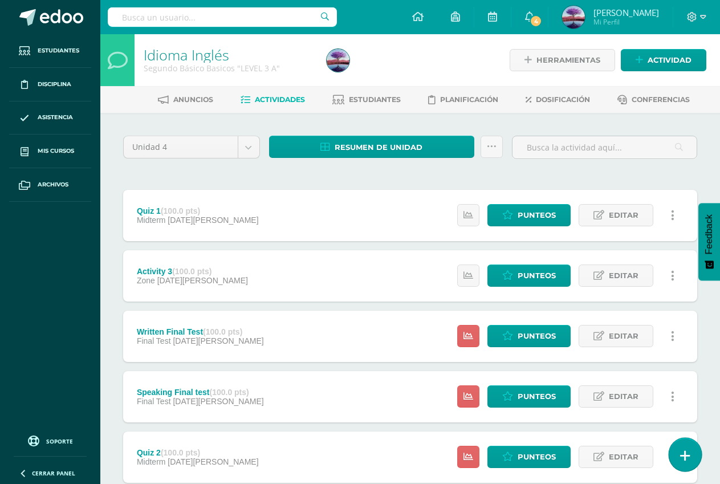
click at [676, 462] on link at bounding box center [684, 454] width 32 height 33
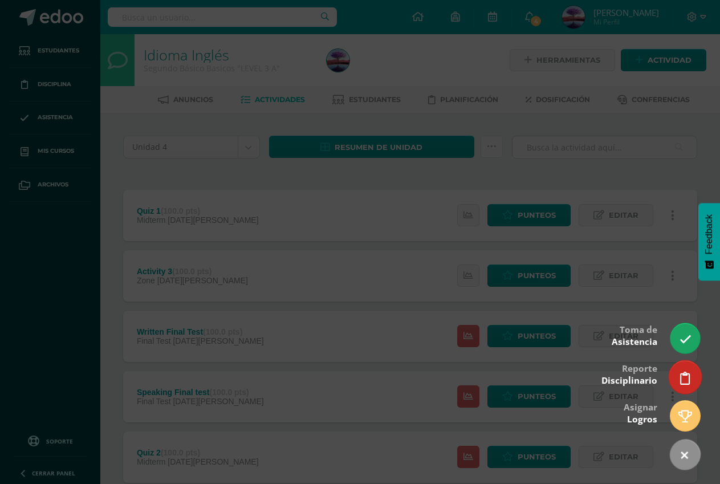
click at [677, 368] on link at bounding box center [684, 376] width 32 height 33
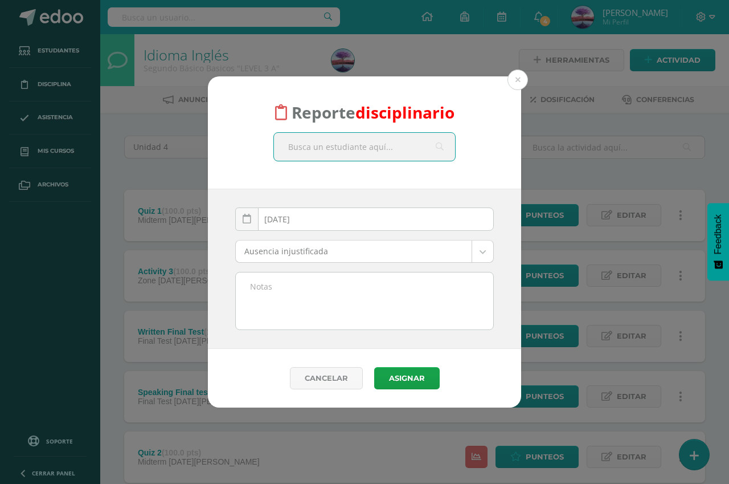
click at [345, 147] on input "text" at bounding box center [364, 147] width 181 height 28
type input "[PERSON_NAME]"
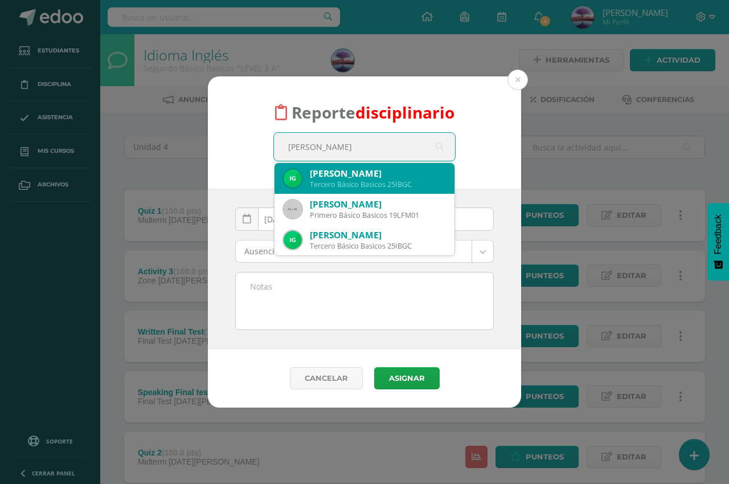
click at [372, 185] on div "Tercero Básico Basicos 25IBGC" at bounding box center [378, 184] width 136 height 10
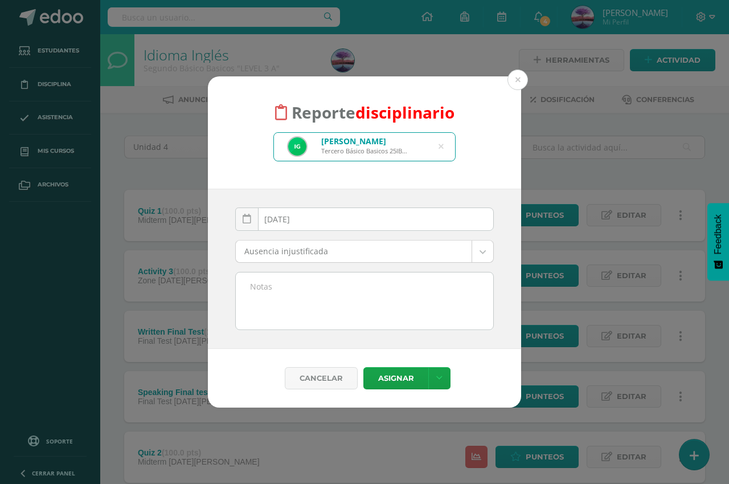
click at [362, 252] on body "Reporte disciplinario [PERSON_NAME] Tercero Básico Basicos 25IBGC [PERSON_NAME]…" at bounding box center [364, 428] width 729 height 856
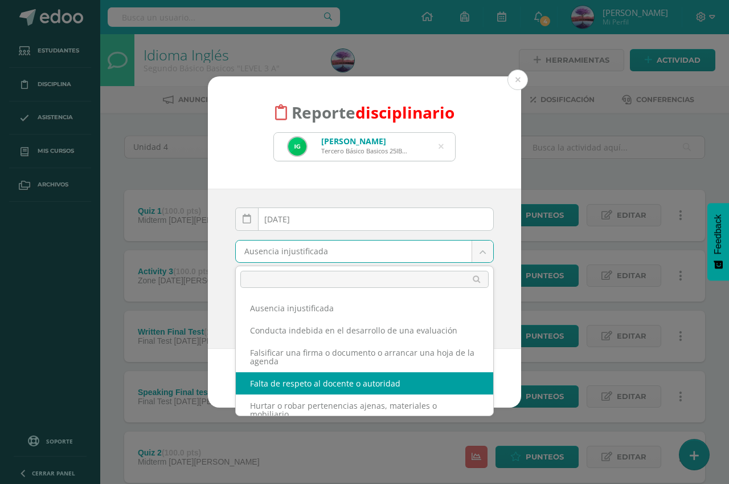
select select "54"
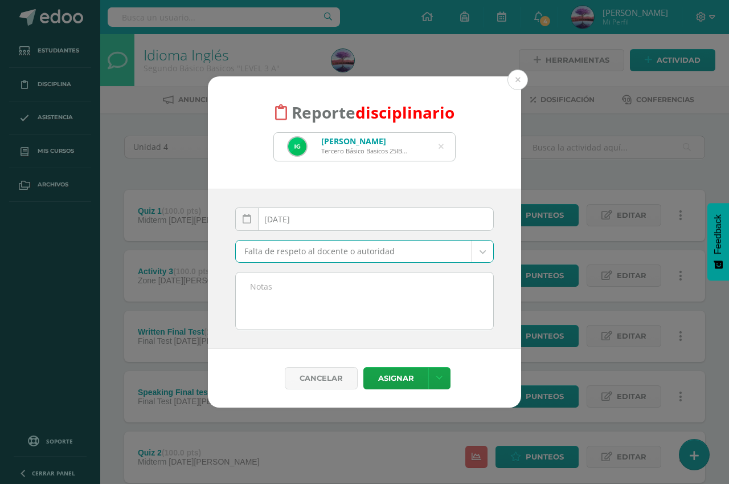
drag, startPoint x: 334, startPoint y: 316, endPoint x: 335, endPoint y: 308, distance: 8.6
click at [334, 313] on textarea at bounding box center [365, 300] width 258 height 57
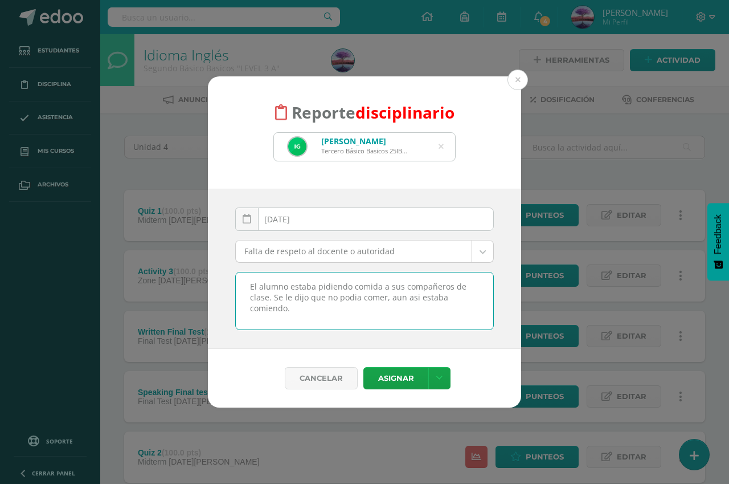
click at [358, 297] on textarea "El alumno estaba pidiendo comida a sus compañeros de clase. Se le dijo que no p…" at bounding box center [365, 300] width 258 height 57
type textarea "El alumno estaba pidiendo comida a sus compañeros de clase. Se le dijo que no p…"
click at [389, 377] on button "Asignar" at bounding box center [396, 378] width 65 height 22
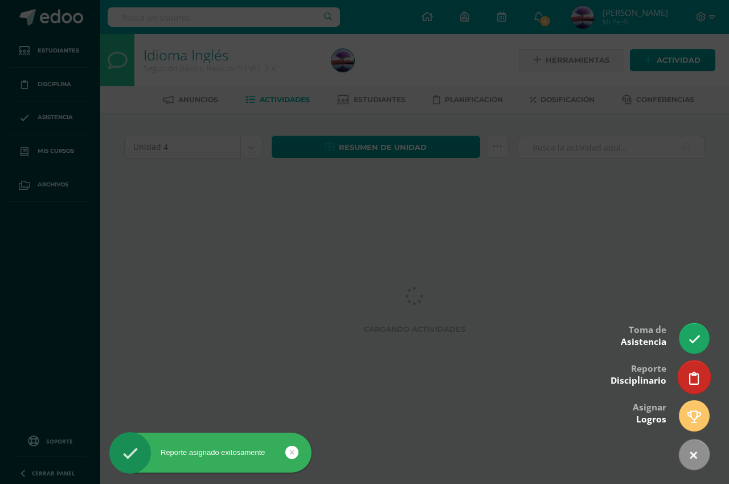
click at [692, 372] on icon at bounding box center [694, 378] width 10 height 13
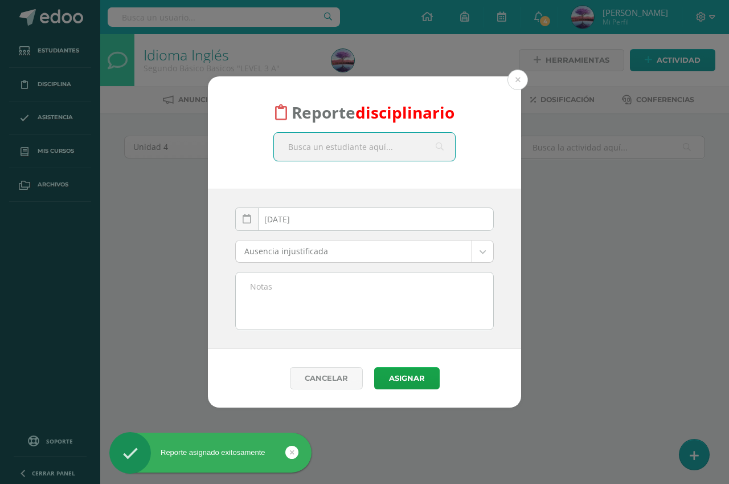
click at [340, 150] on input "text" at bounding box center [364, 147] width 181 height 28
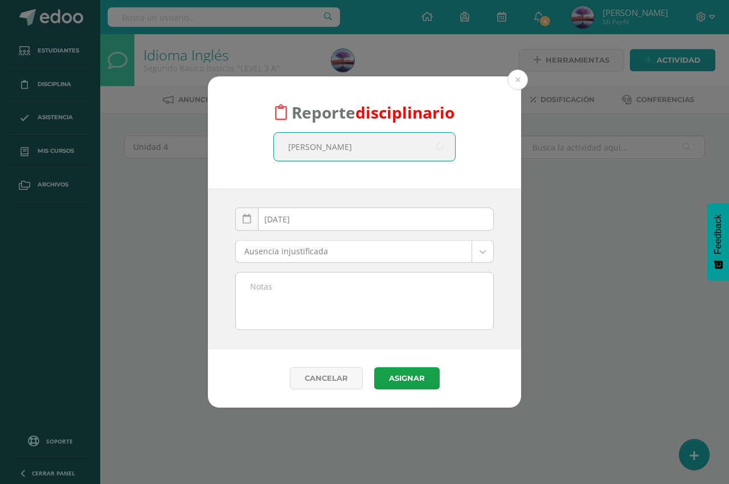
type input "brando isai"
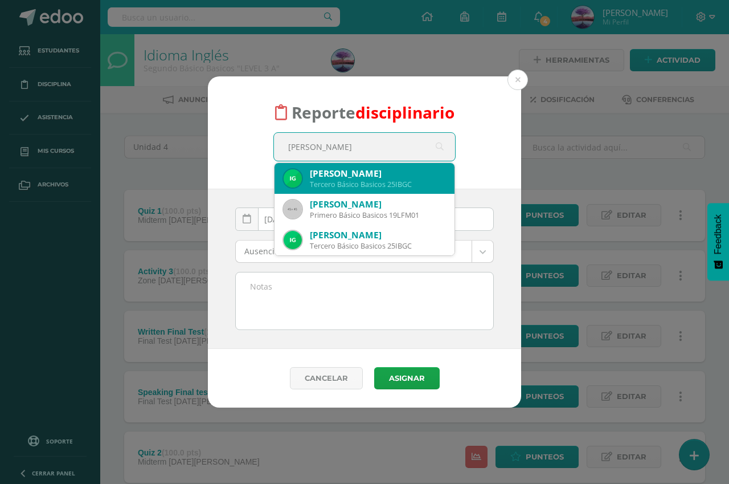
click at [354, 177] on div "[PERSON_NAME]" at bounding box center [378, 174] width 136 height 12
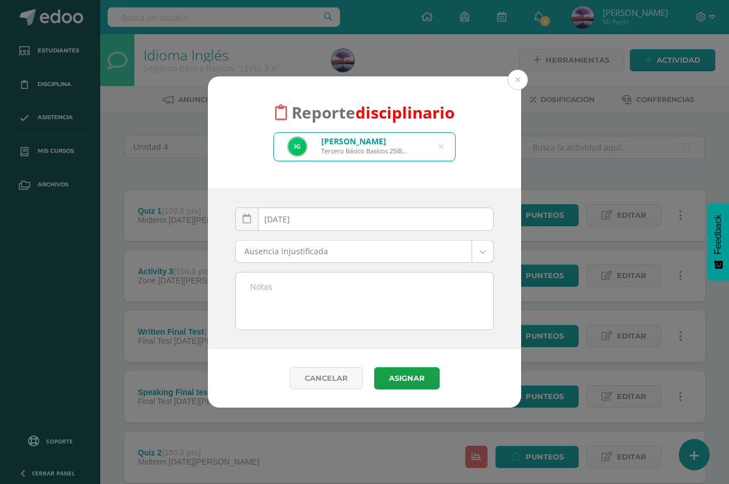
click at [352, 283] on textarea at bounding box center [365, 300] width 258 height 57
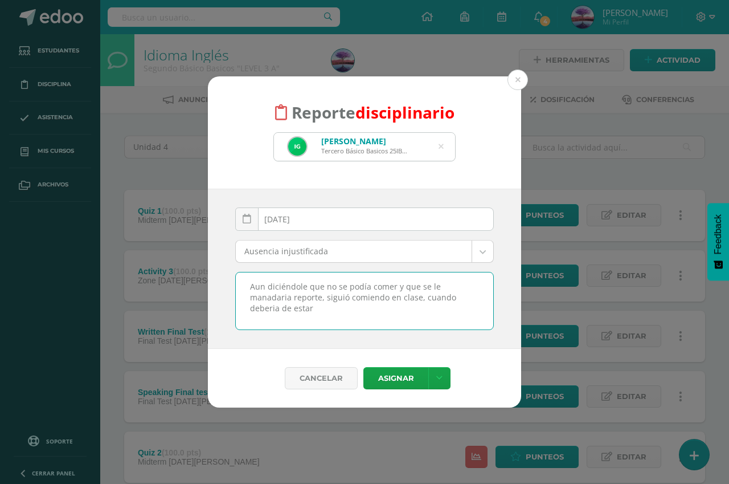
drag, startPoint x: 270, startPoint y: 297, endPoint x: 261, endPoint y: 303, distance: 10.8
click at [261, 303] on textarea "Aun diciéndole que no se podía comer y que se le manadaria reporte, siguió comi…" at bounding box center [365, 300] width 258 height 57
click at [267, 299] on textarea "Aun diciéndole que no se podía comer y que se le manadaria reporte, siguió comi…" at bounding box center [365, 300] width 258 height 57
click at [271, 298] on textarea "Aun diciéndole que no se podía comer y que se le manadaria reporte, siguió comi…" at bounding box center [365, 300] width 258 height 57
click at [335, 312] on textarea "Aun diciéndole que no se podía comer y que se le mandaria reporte, siguió comie…" at bounding box center [365, 300] width 258 height 57
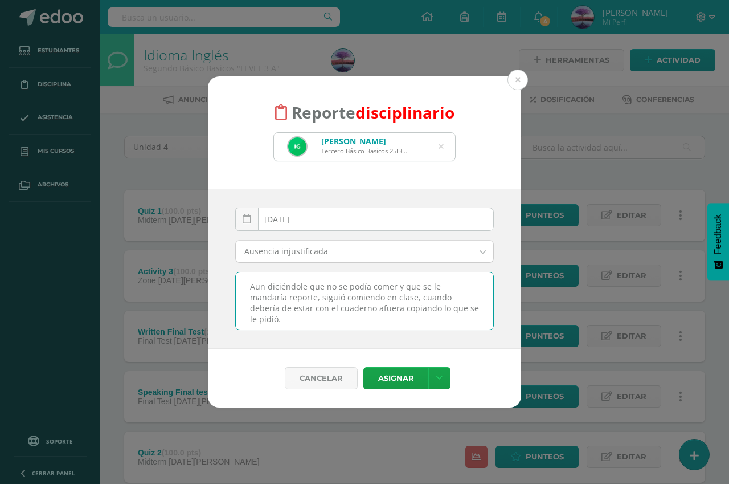
click at [417, 325] on textarea "Aun diciéndole que no se podía comer y que se le mandaría reporte, siguió comie…" at bounding box center [365, 300] width 258 height 57
type textarea "Aun diciéndole que no se podía comer y que se le mandaría reporte, siguió comie…"
click at [393, 380] on button "Asignar" at bounding box center [396, 378] width 65 height 22
